Goal: Navigation & Orientation: Understand site structure

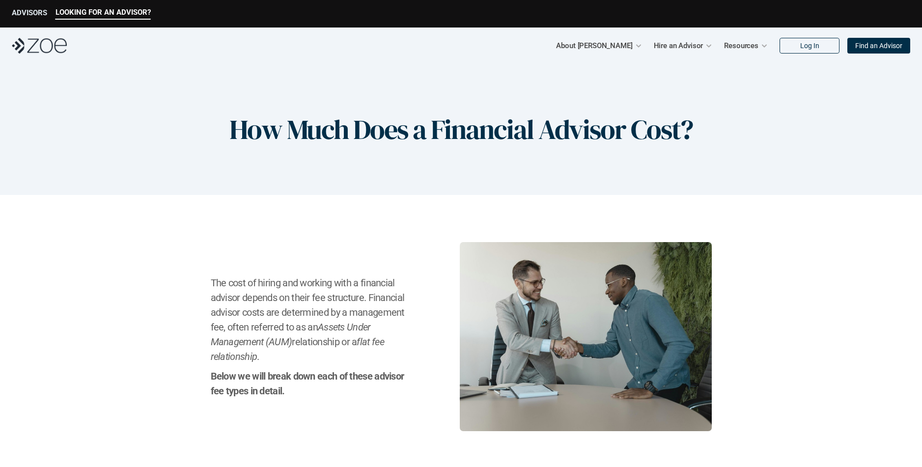
click at [35, 12] on p "ADVISORS" at bounding box center [29, 12] width 35 height 9
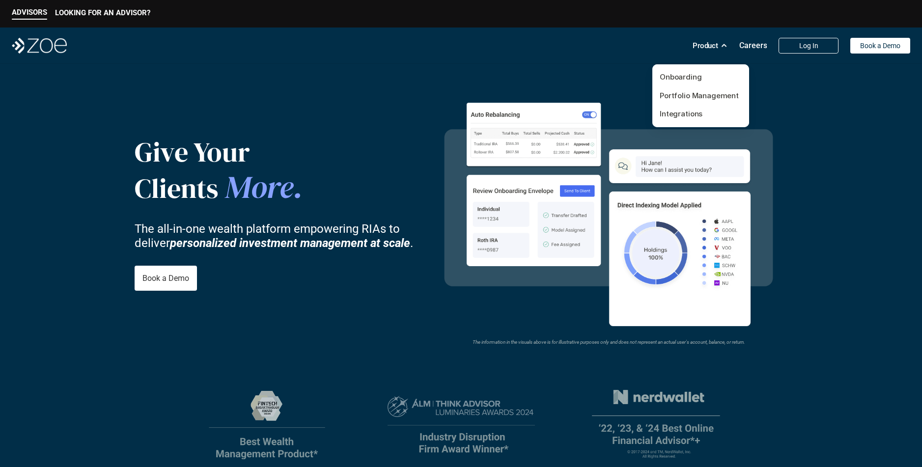
click at [721, 47] on icon at bounding box center [723, 45] width 7 height 7
click at [686, 78] on link "Onboarding" at bounding box center [680, 76] width 42 height 9
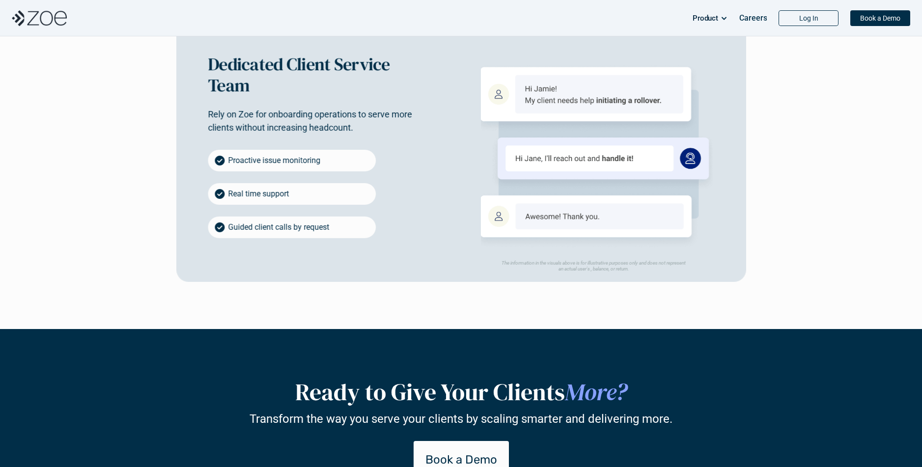
scroll to position [1841, 0]
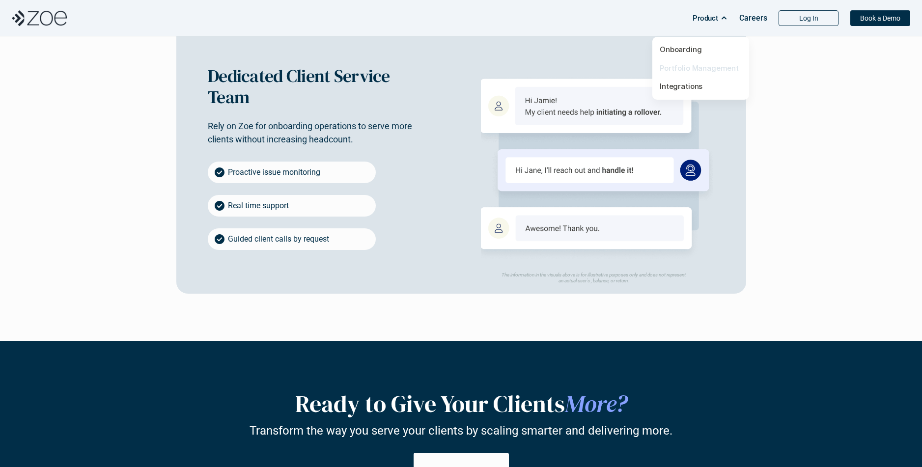
click at [699, 69] on link "Portfolio Management" at bounding box center [698, 67] width 79 height 9
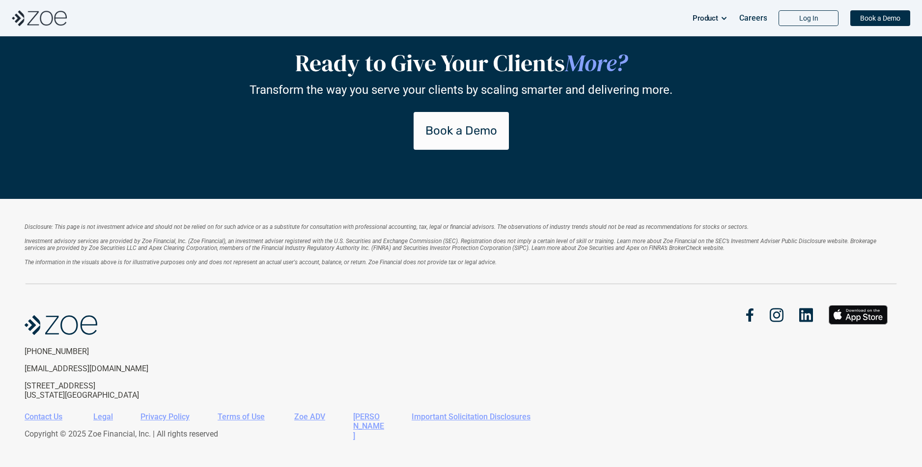
scroll to position [2209, 0]
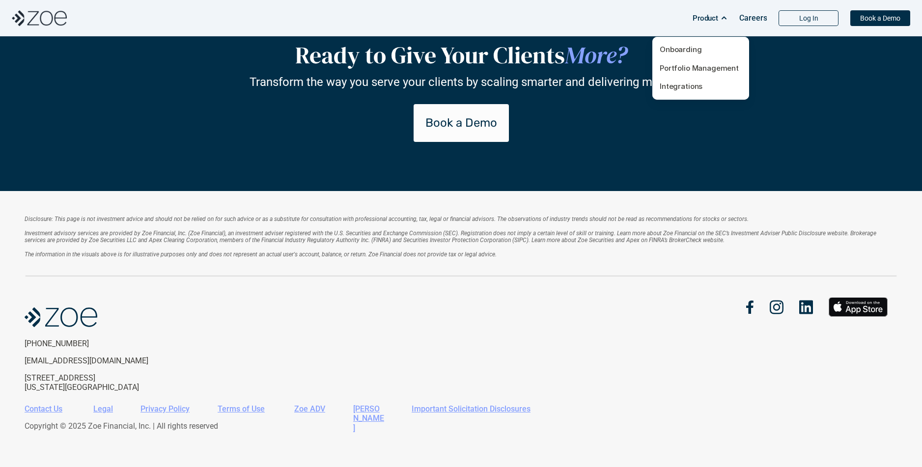
click at [692, 92] on p "Integrations" at bounding box center [700, 86] width 82 height 11
click at [686, 84] on link "Integrations" at bounding box center [680, 86] width 43 height 9
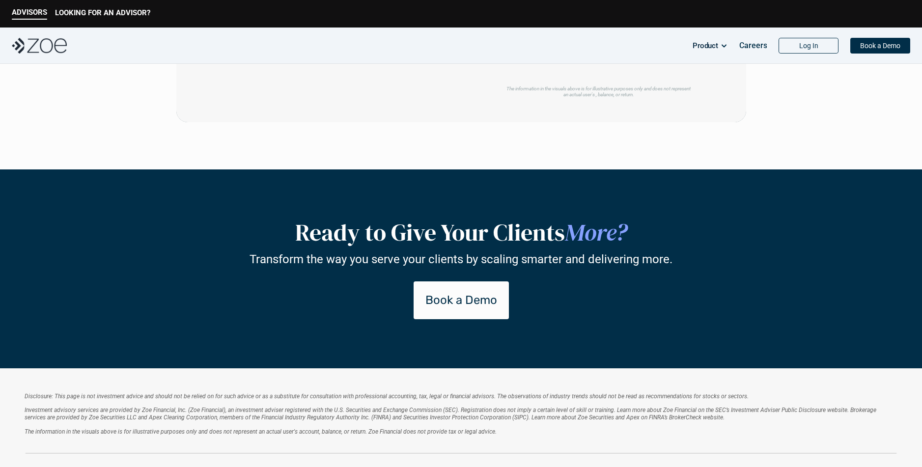
scroll to position [1397, 0]
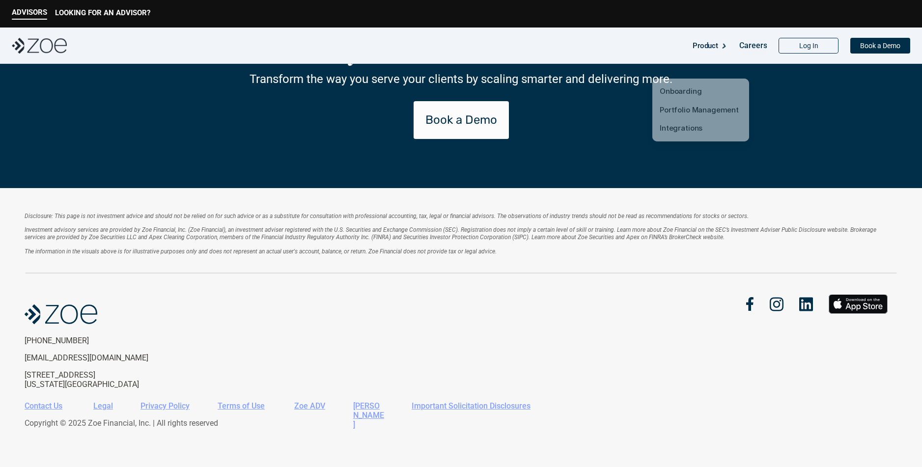
click at [716, 46] on p "Product" at bounding box center [705, 45] width 26 height 15
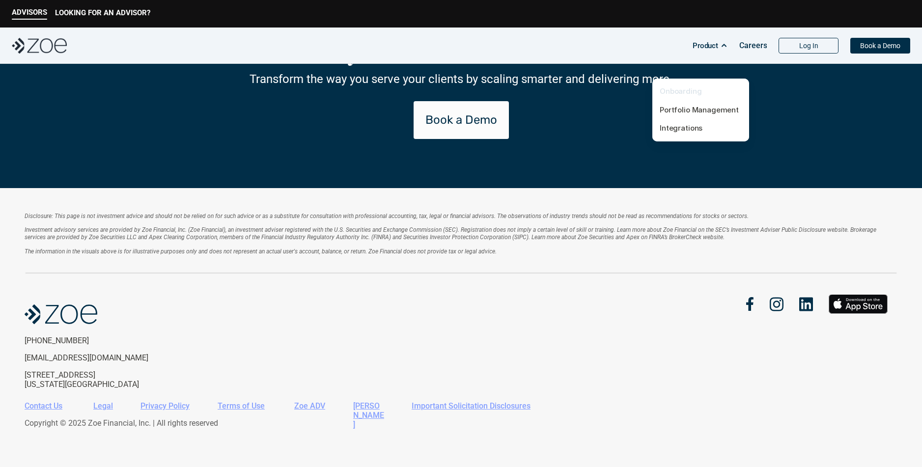
click at [691, 86] on link "Onboarding" at bounding box center [680, 90] width 42 height 9
